Goal: Book appointment/travel/reservation

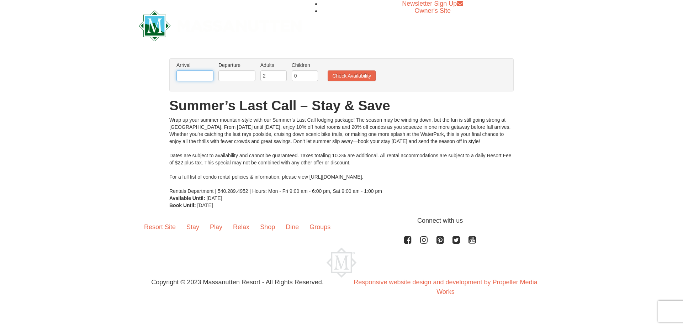
click at [198, 74] on input "text" at bounding box center [194, 75] width 37 height 11
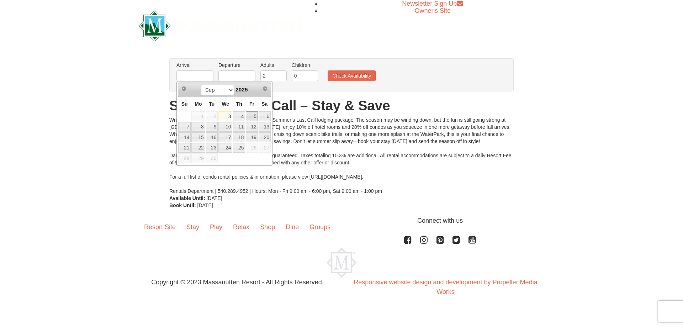
click at [257, 116] on link "5" at bounding box center [252, 116] width 12 height 10
type input "09/05/2025"
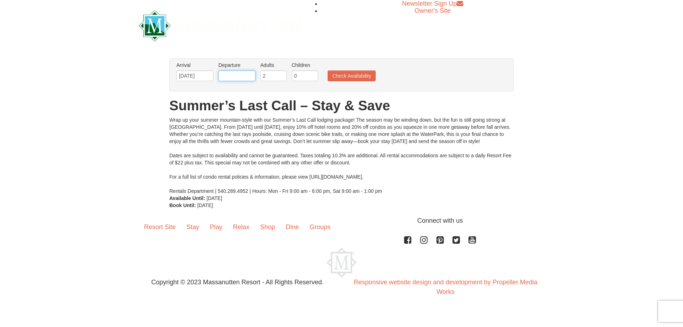
click at [249, 76] on input "text" at bounding box center [236, 75] width 37 height 11
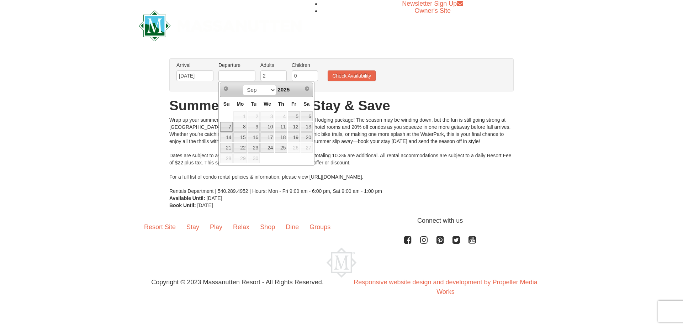
click at [228, 125] on link "7" at bounding box center [226, 127] width 12 height 10
type input "09/07/2025"
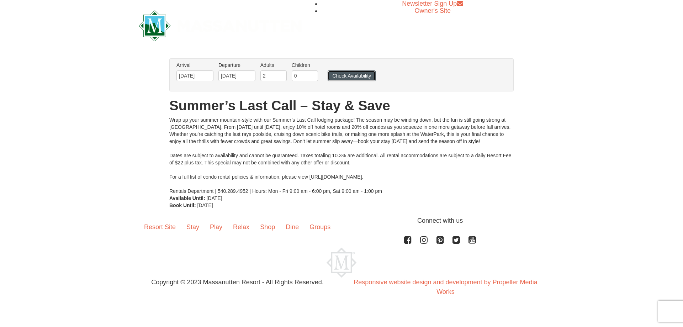
click at [342, 77] on button "Check Availability" at bounding box center [351, 75] width 48 height 11
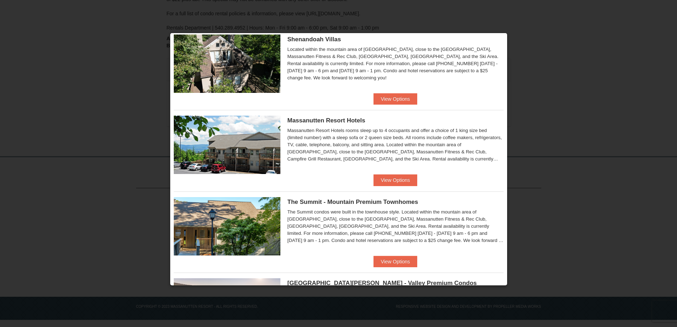
scroll to position [167, 0]
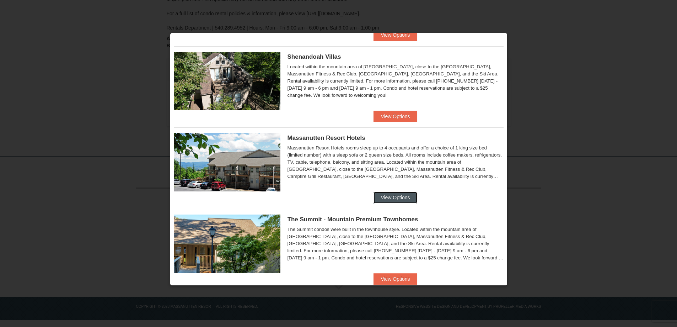
click at [389, 194] on button "View Options" at bounding box center [395, 197] width 43 height 11
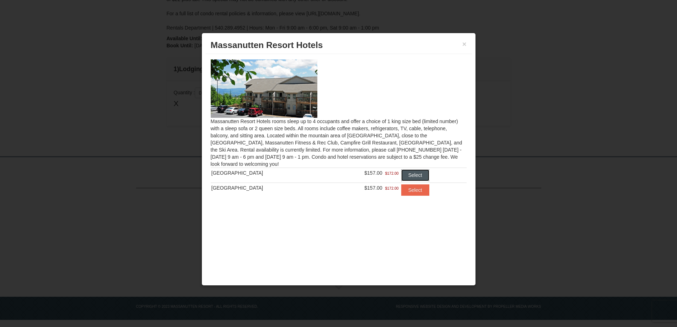
click at [408, 174] on button "Select" at bounding box center [415, 174] width 28 height 11
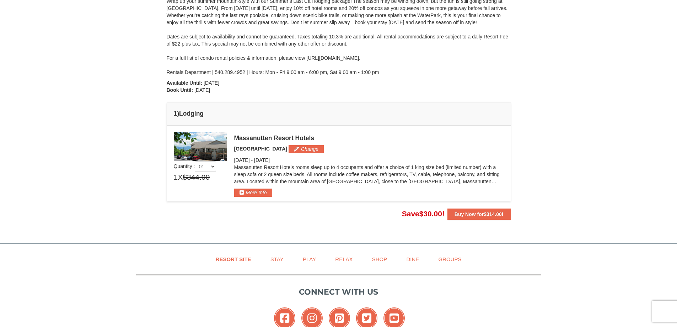
scroll to position [39, 0]
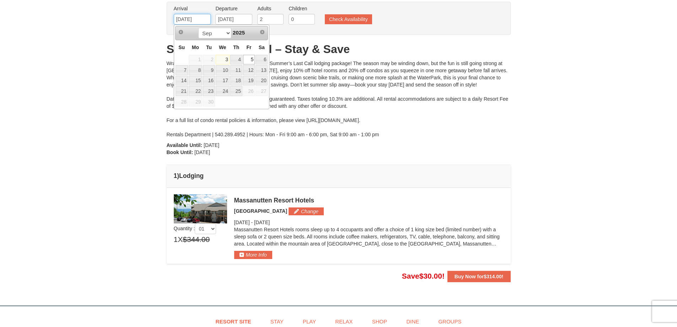
drag, startPoint x: 205, startPoint y: 19, endPoint x: 169, endPoint y: 19, distance: 36.3
click at [169, 19] on div "Arrival Please format dates MM/DD/YYYY Please format dates MM/DD/YYYY 09/05/202…" at bounding box center [339, 18] width 344 height 33
click at [262, 59] on link "6" at bounding box center [262, 60] width 12 height 10
type input "[DATE]"
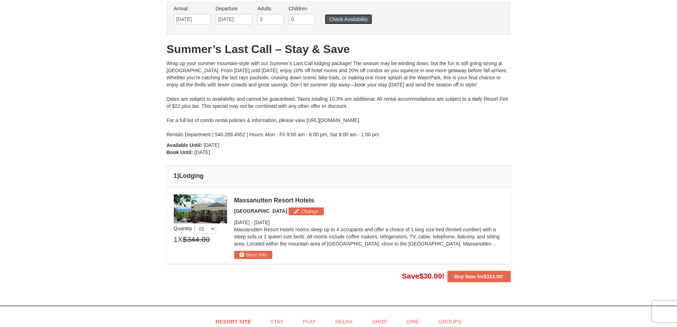
click at [351, 18] on button "Check Availability" at bounding box center [348, 19] width 47 height 10
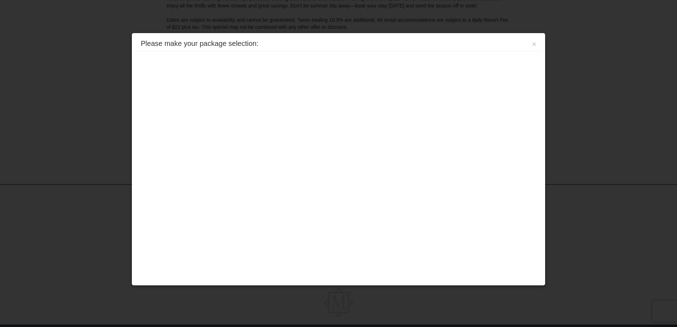
scroll to position [146, 0]
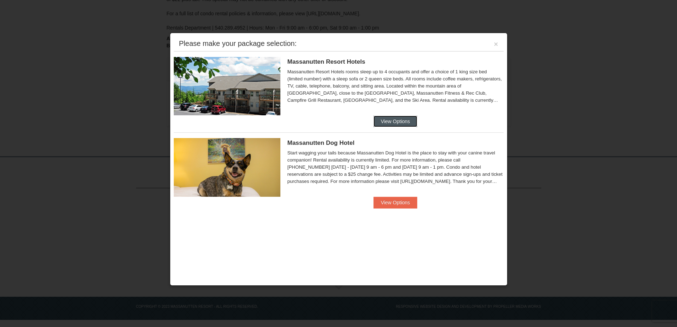
click at [386, 119] on button "View Options" at bounding box center [395, 121] width 43 height 11
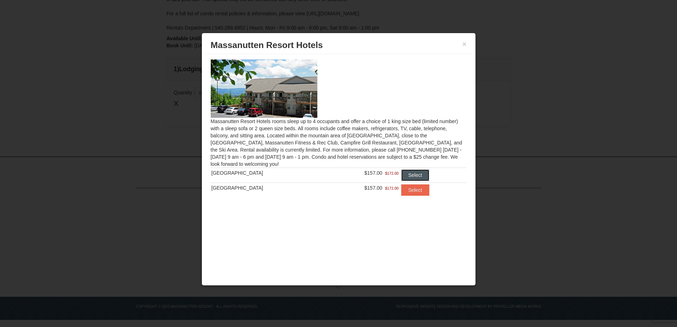
click at [417, 173] on button "Select" at bounding box center [415, 174] width 28 height 11
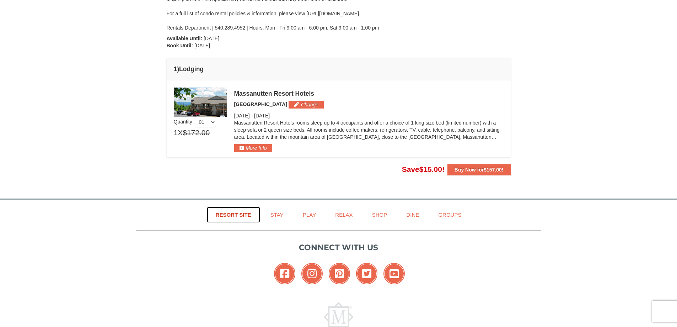
click at [240, 213] on link "Resort Site" at bounding box center [233, 215] width 53 height 16
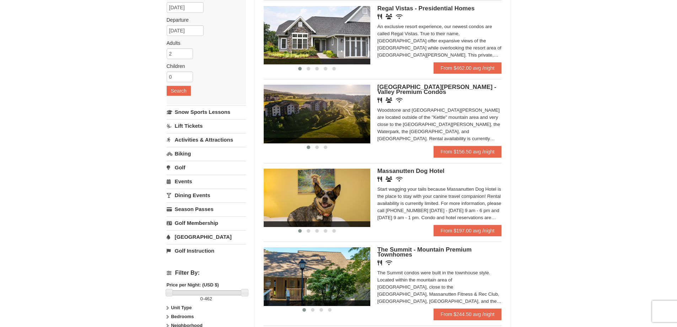
scroll to position [71, 0]
click at [190, 236] on link "[GEOGRAPHIC_DATA]" at bounding box center [206, 236] width 79 height 13
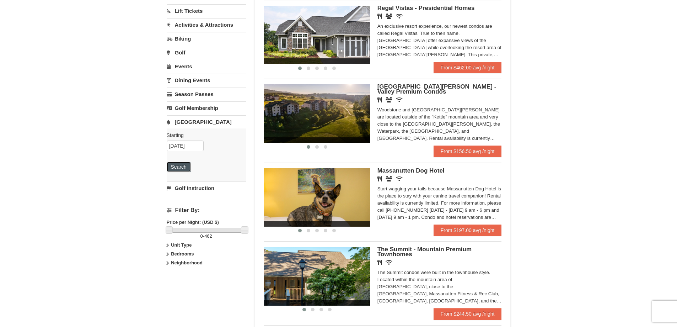
click at [183, 166] on button "Search" at bounding box center [179, 167] width 24 height 10
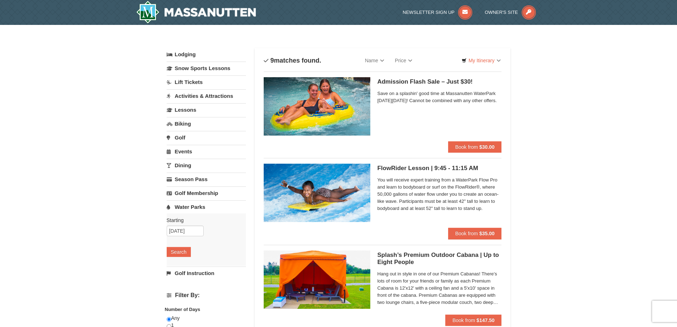
select select "9"
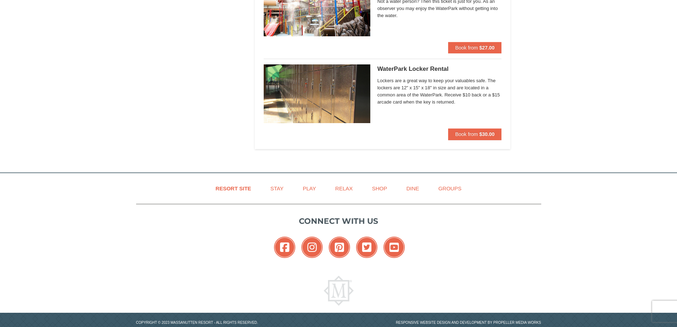
scroll to position [711, 0]
